Goal: Information Seeking & Learning: Check status

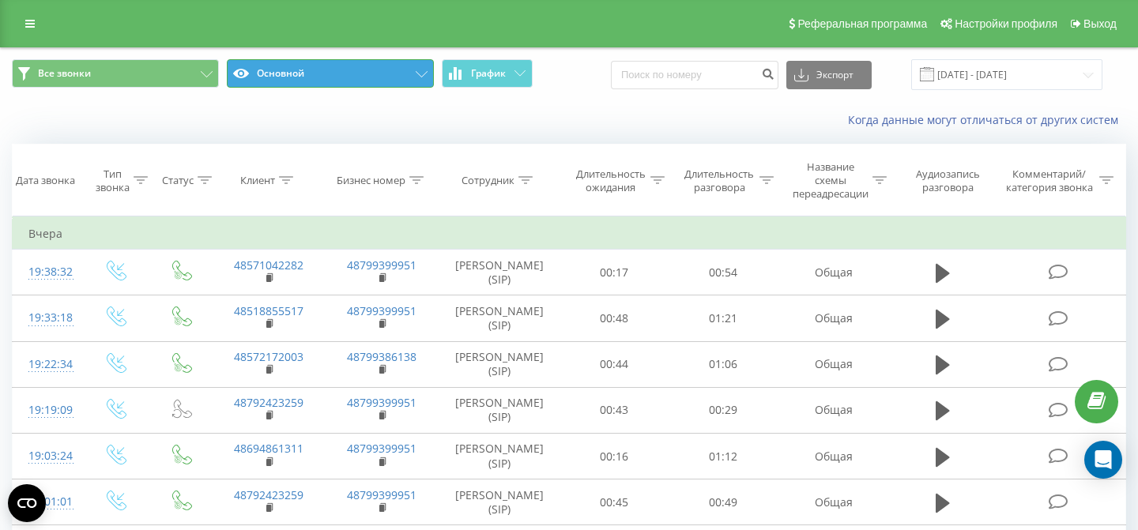
click at [363, 70] on button "Основной" at bounding box center [330, 73] width 207 height 28
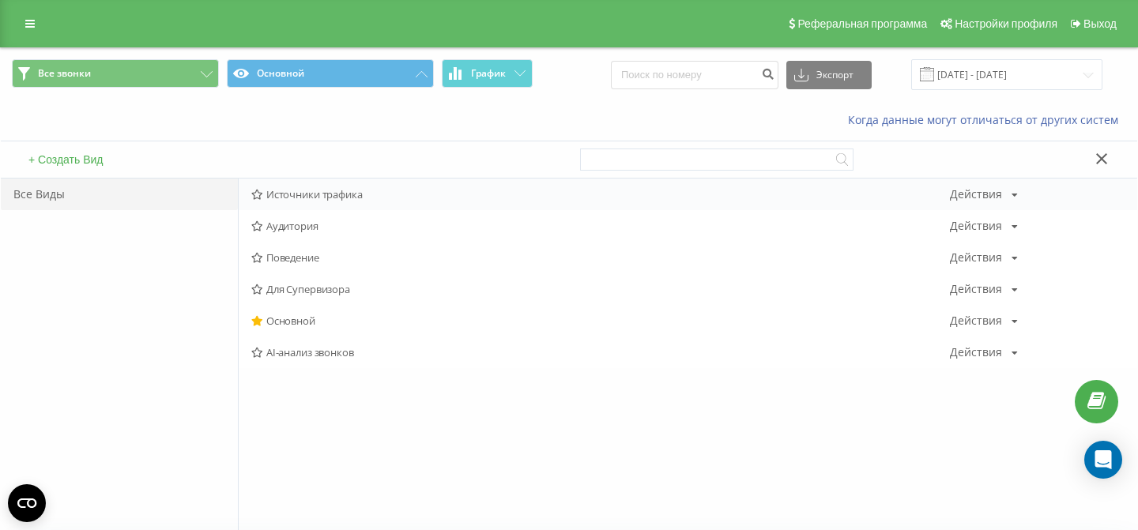
click at [297, 196] on span "Источники трафика" at bounding box center [600, 194] width 698 height 11
